Goal: Information Seeking & Learning: Learn about a topic

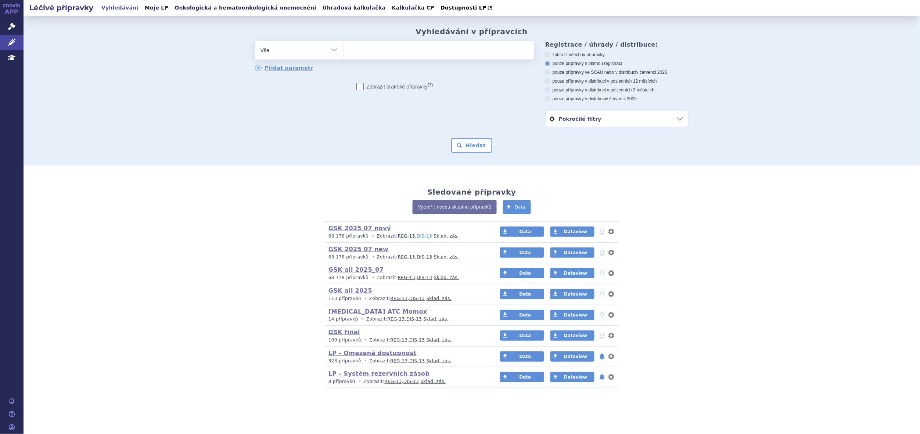
click at [416, 236] on link "DIS-13" at bounding box center [423, 236] width 15 height 5
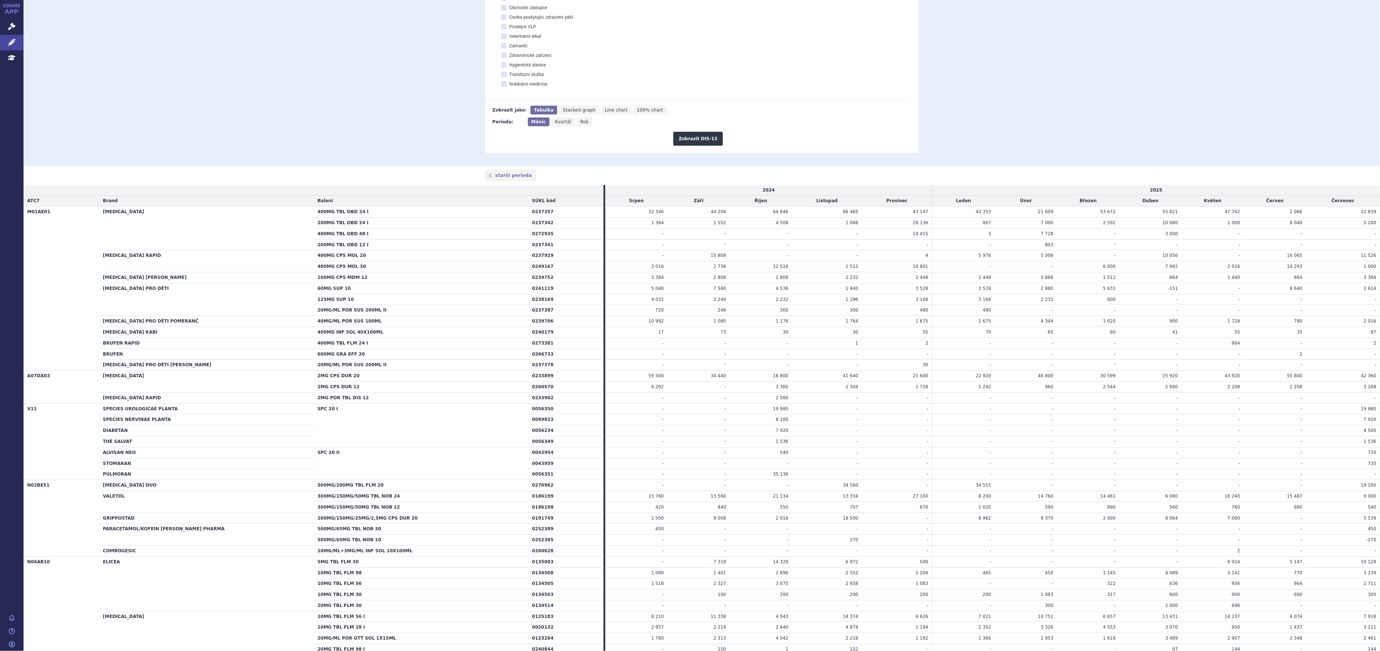
scroll to position [294, 0]
drag, startPoint x: 829, startPoint y: 5, endPoint x: 817, endPoint y: 358, distance: 353.5
click at [817, 358] on td "-" at bounding box center [827, 353] width 70 height 11
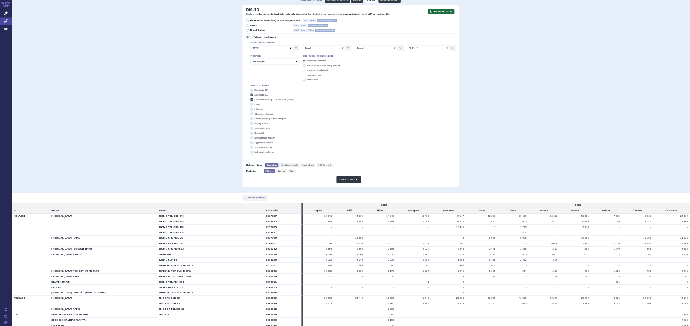
scroll to position [73, 0]
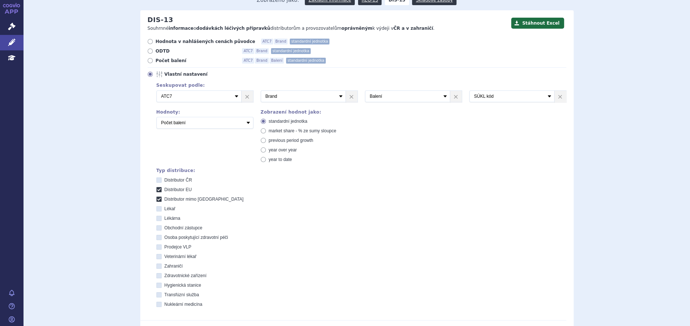
drag, startPoint x: 1309, startPoint y: 1, endPoint x: 414, endPoint y: 199, distance: 916.2
click at [414, 199] on label "Distributor mimo [GEOGRAPHIC_DATA]" at bounding box center [361, 199] width 410 height 6
click at [162, 199] on EU "Distributor mimo [GEOGRAPHIC_DATA]" at bounding box center [159, 200] width 5 height 5
checkbox EU "false"
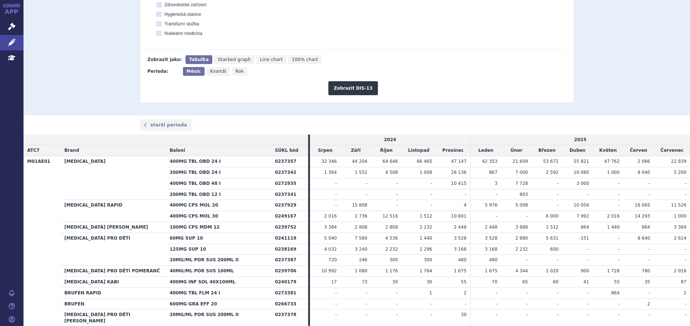
scroll to position [349, 0]
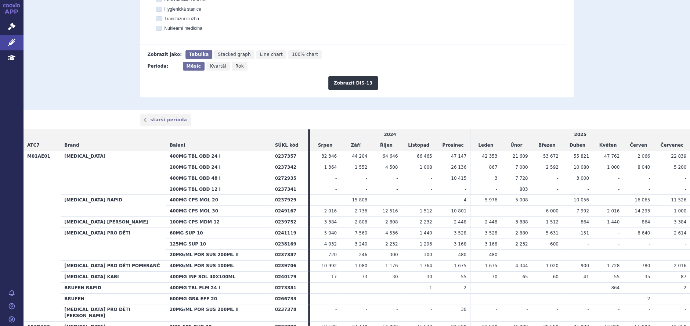
click at [665, 148] on td "Červenec" at bounding box center [672, 145] width 36 height 11
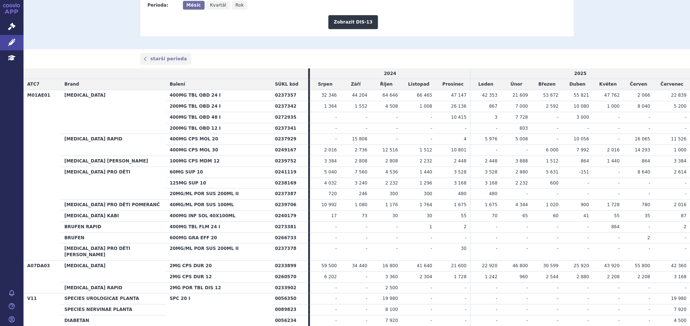
scroll to position [404, 0]
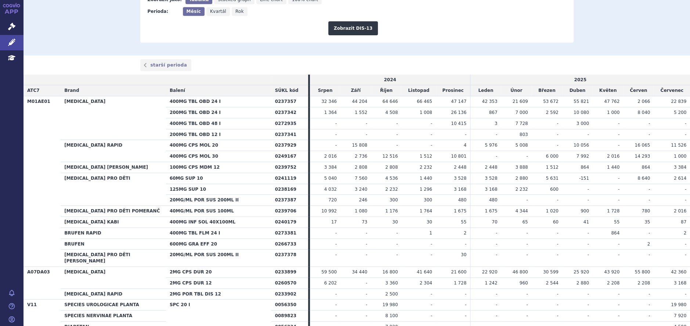
click at [147, 92] on th "Brand" at bounding box center [113, 90] width 105 height 11
drag, startPoint x: 178, startPoint y: 89, endPoint x: 170, endPoint y: 90, distance: 8.5
click at [170, 90] on tr "ATC7 Brand Balení SÚKL kód Srpen Září Říjen Listopad Prosinec Leden Únor Březen…" at bounding box center [357, 90] width 667 height 11
click at [166, 91] on th "Brand" at bounding box center [113, 90] width 105 height 11
drag, startPoint x: 142, startPoint y: 91, endPoint x: 114, endPoint y: 93, distance: 28.4
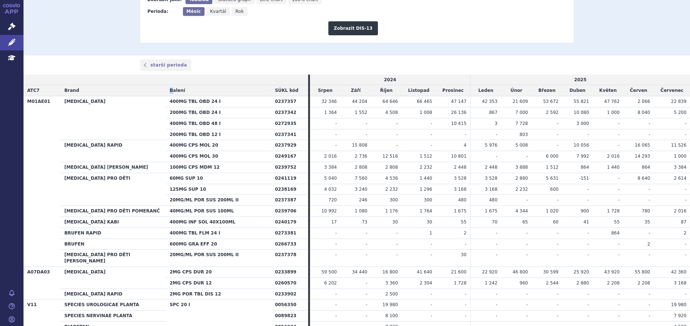
click at [114, 93] on th "Brand" at bounding box center [113, 90] width 105 height 11
click at [43, 90] on th "ATC7" at bounding box center [42, 90] width 37 height 11
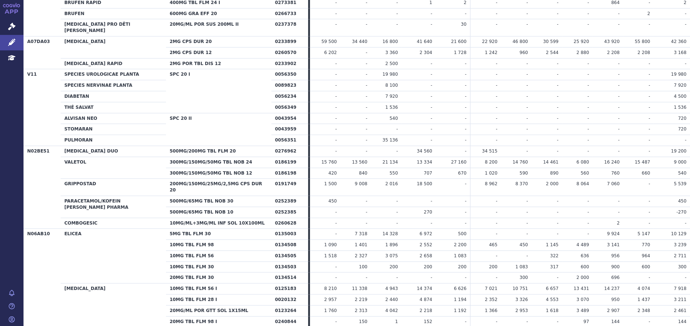
scroll to position [469, 0]
